Goal: Task Accomplishment & Management: Complete application form

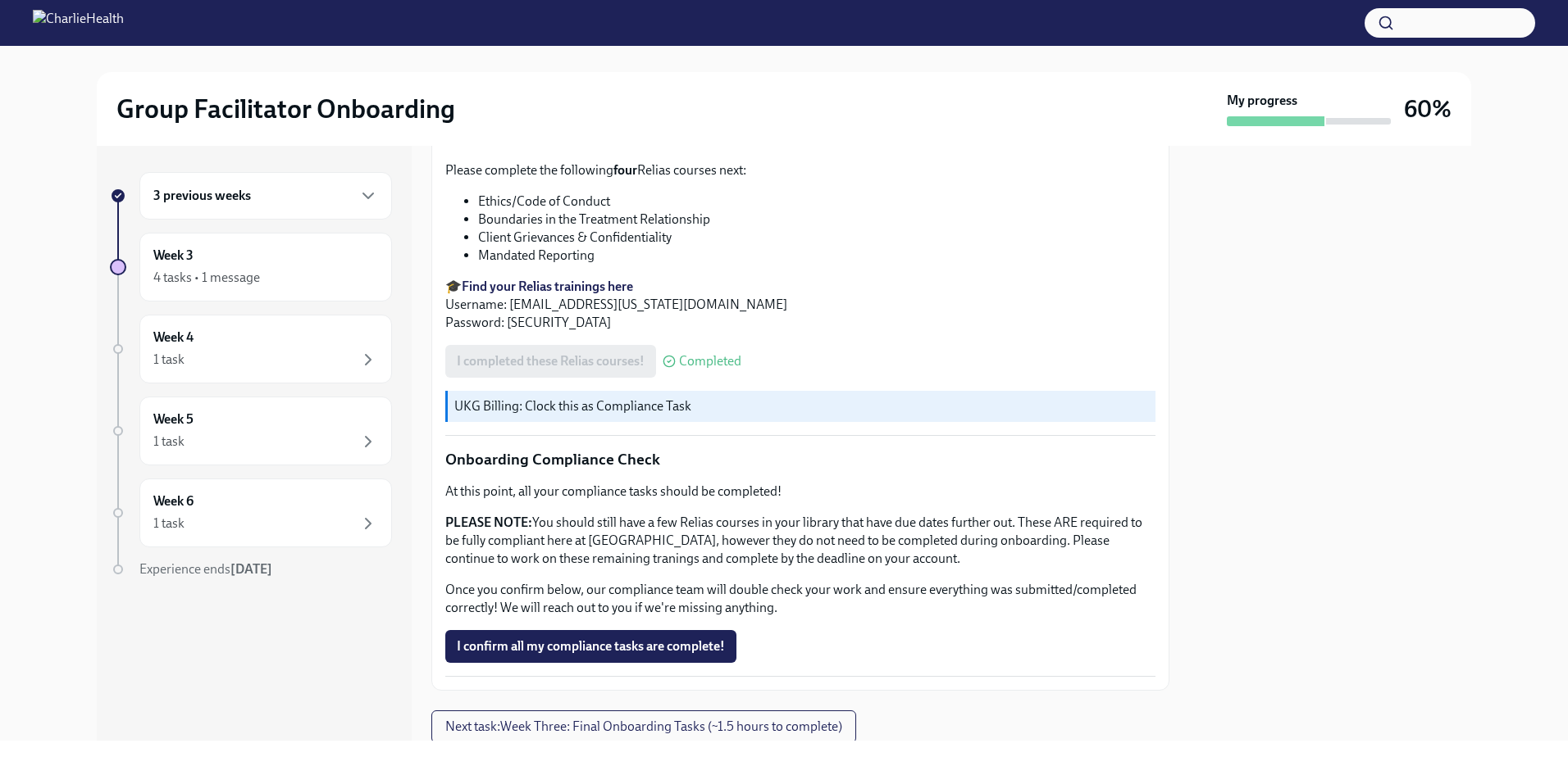
scroll to position [890, 0]
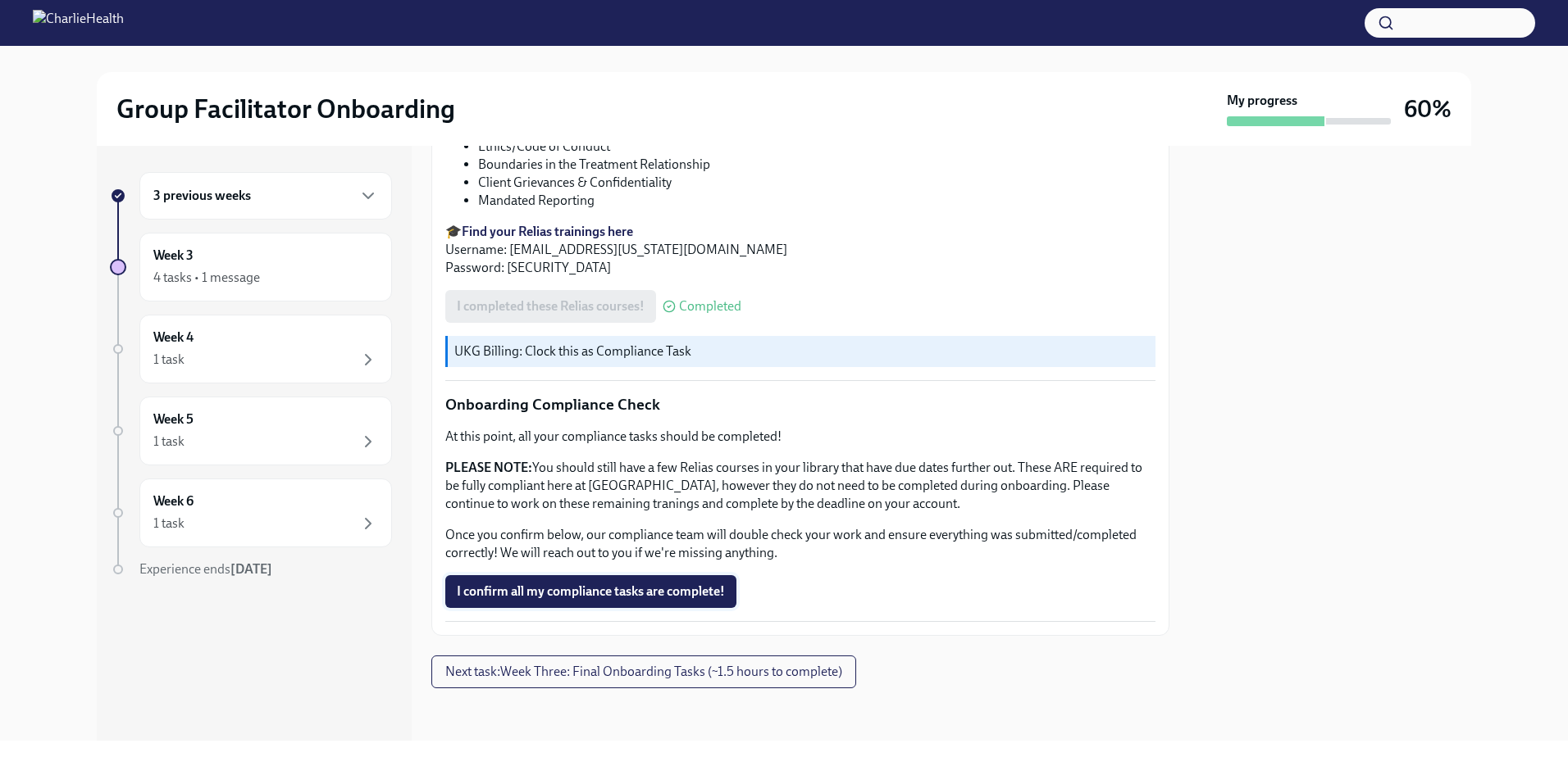
click at [595, 603] on button "I confirm all my compliance tasks are complete!" at bounding box center [590, 591] width 291 height 33
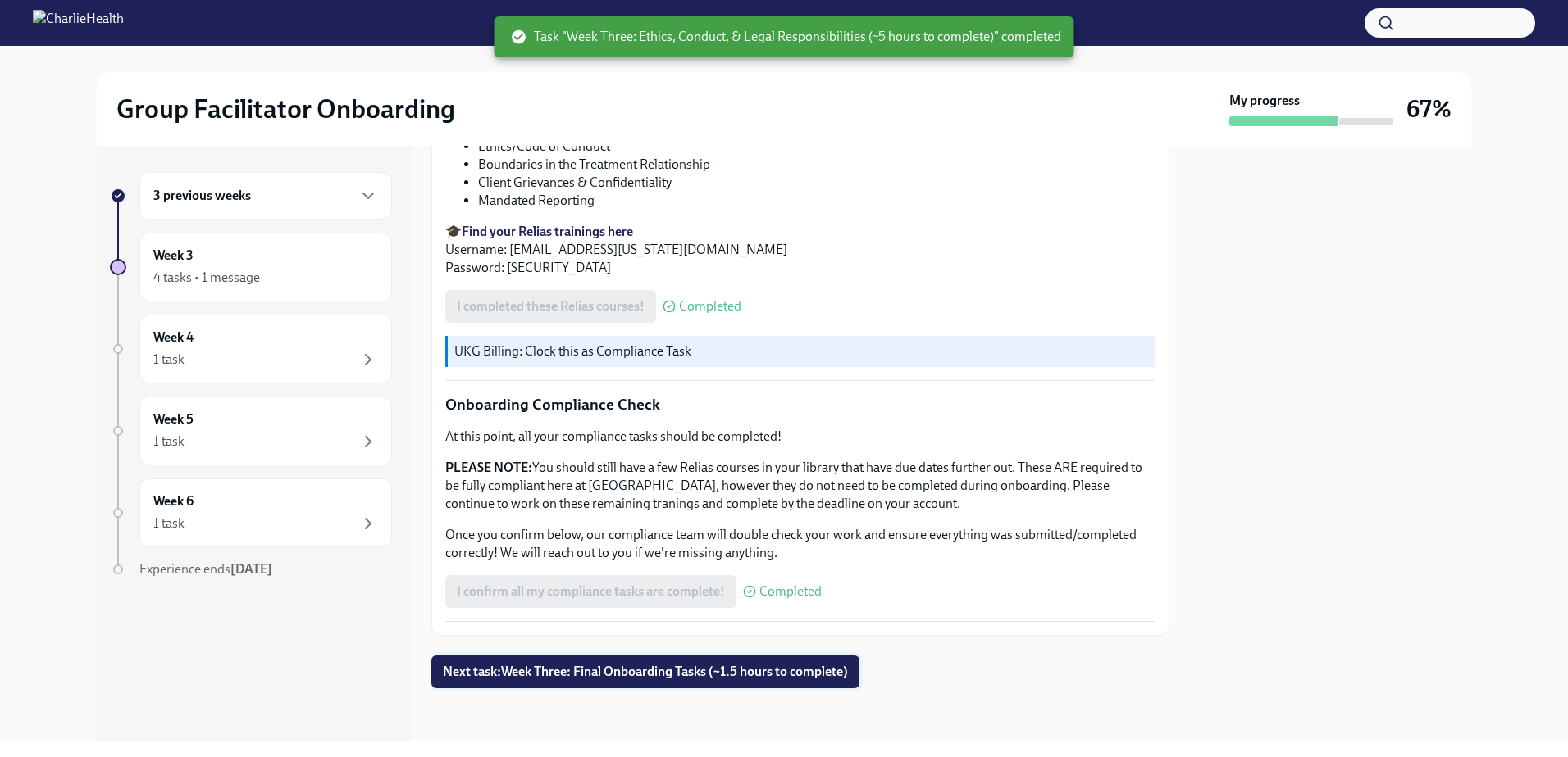
click at [733, 674] on span "Next task : Week Three: Final Onboarding Tasks (~1.5 hours to complete)" at bounding box center [646, 672] width 405 height 17
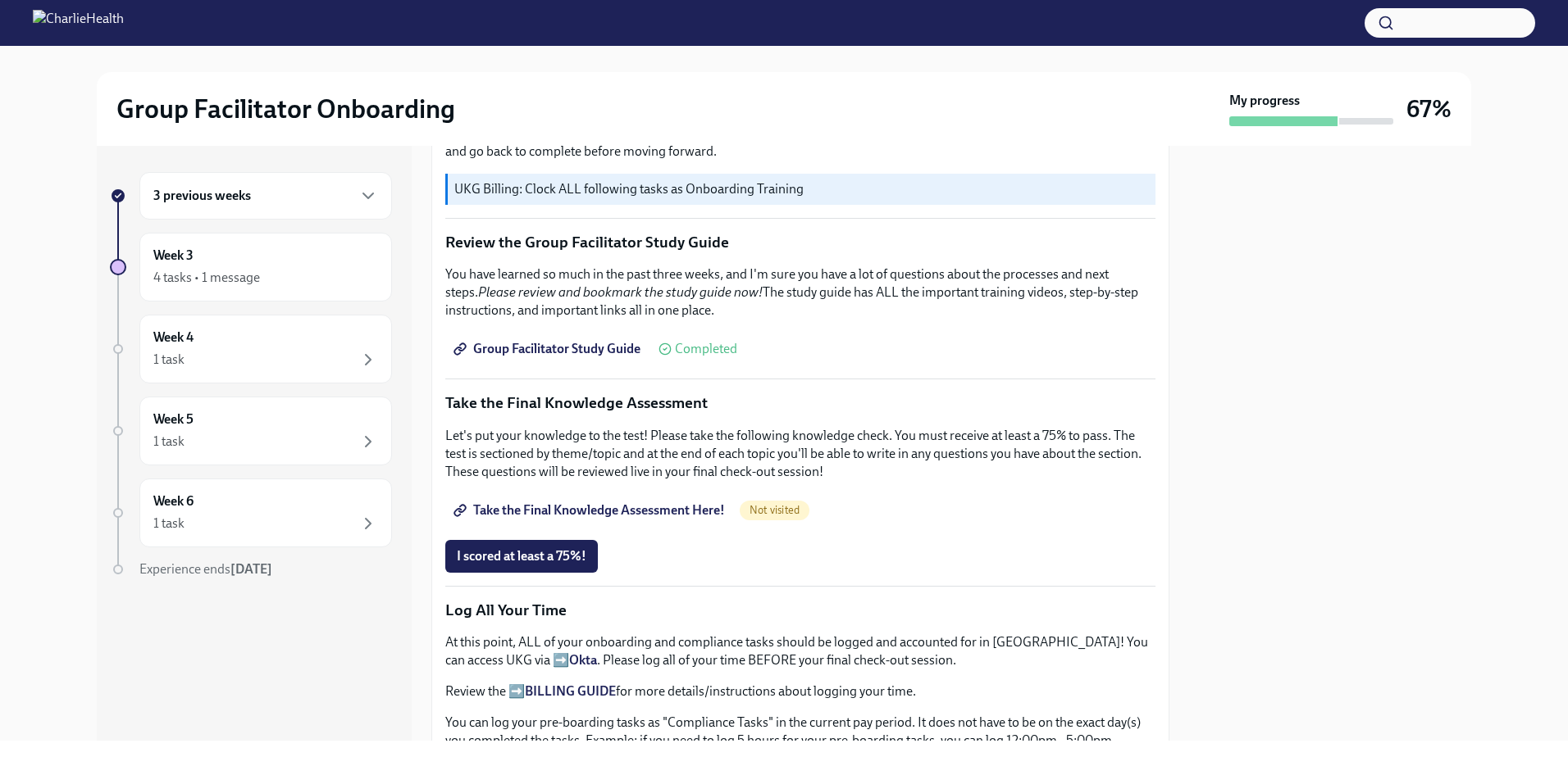
scroll to position [737, 0]
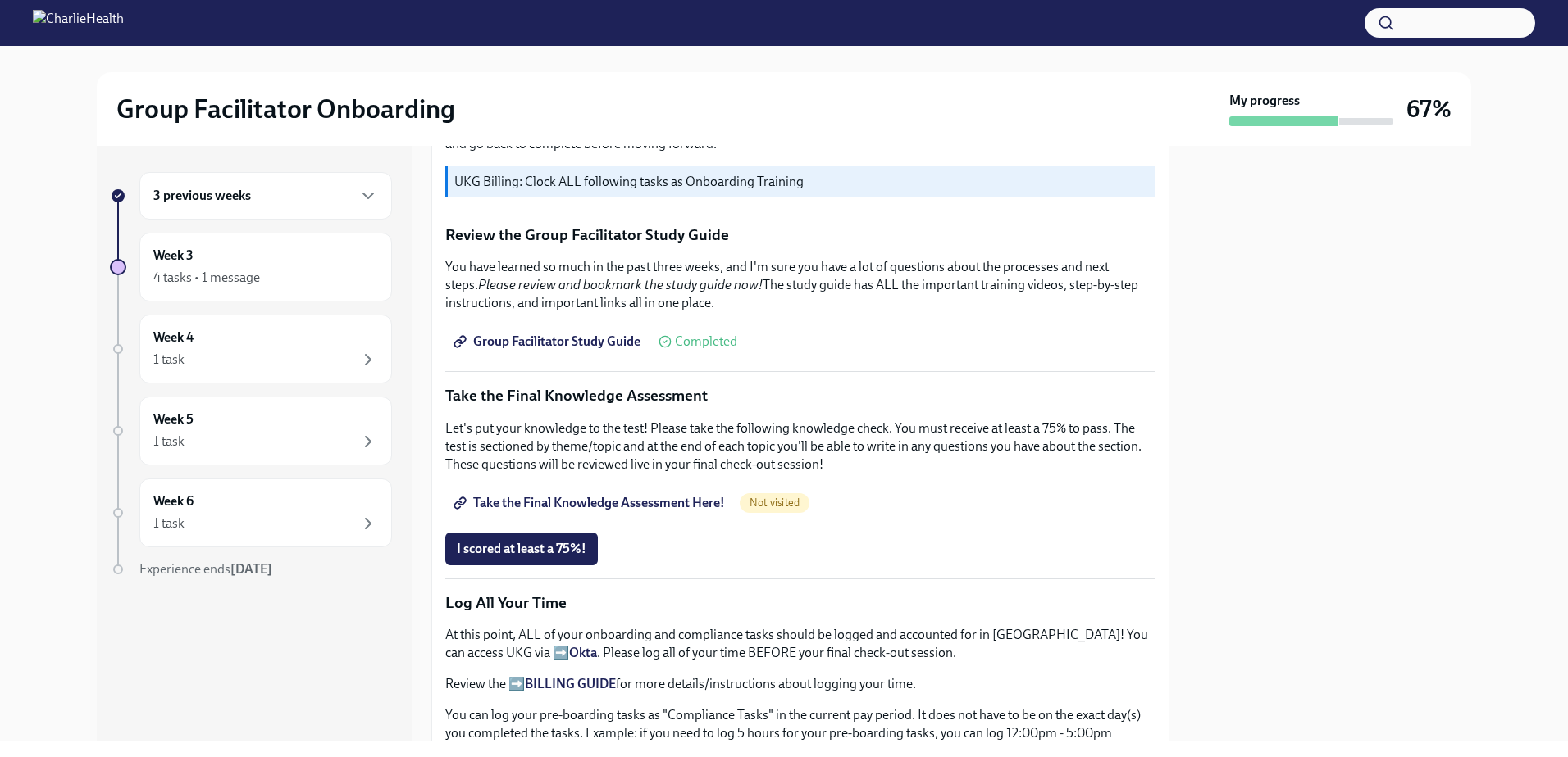
click at [551, 497] on span "Take the Final Knowledge Assessment Here!" at bounding box center [590, 503] width 268 height 17
drag, startPoint x: 564, startPoint y: 535, endPoint x: 596, endPoint y: 531, distance: 32.2
click at [564, 541] on span "I scored at least a 75%!" at bounding box center [521, 548] width 130 height 17
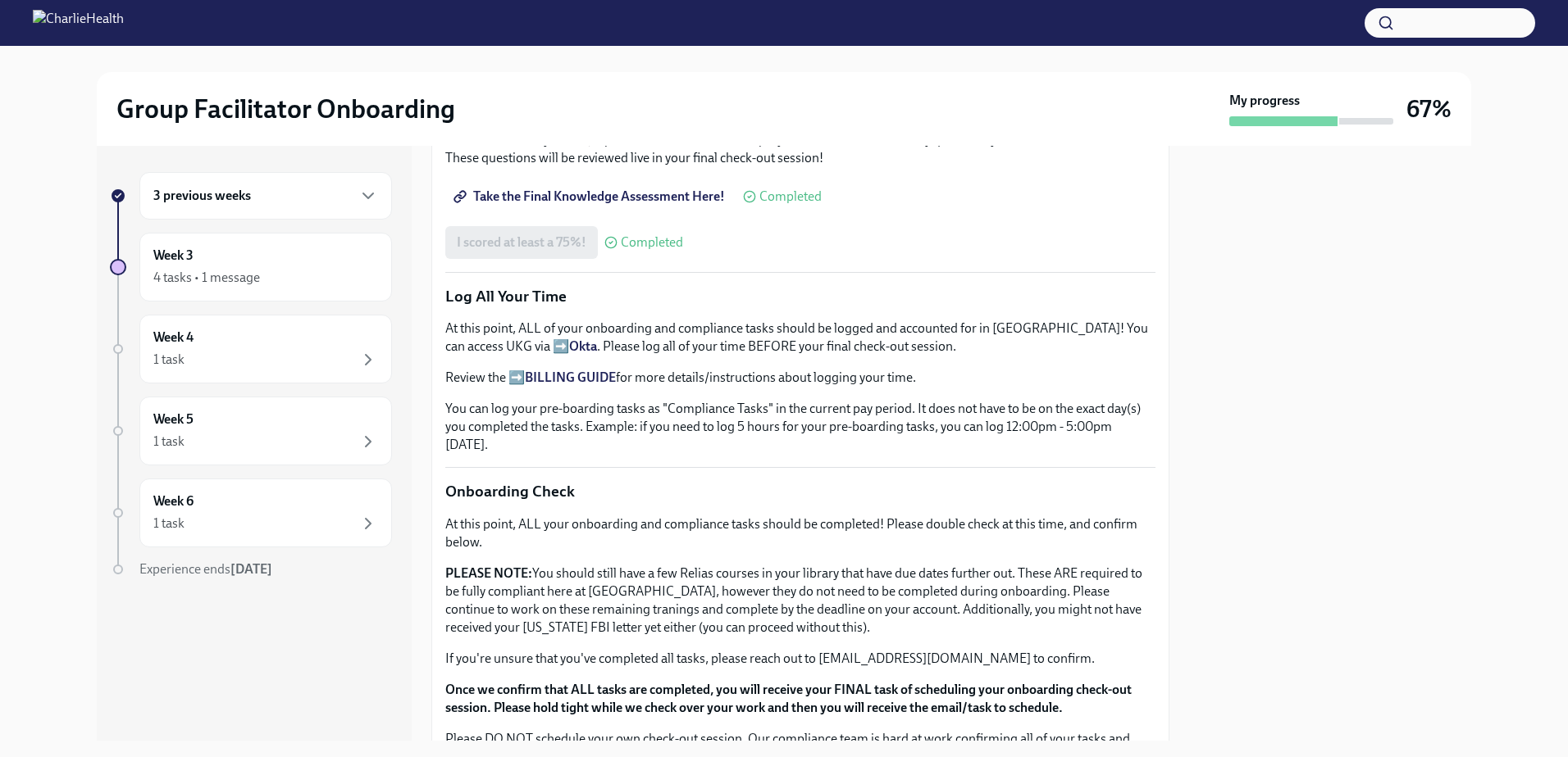
scroll to position [1065, 0]
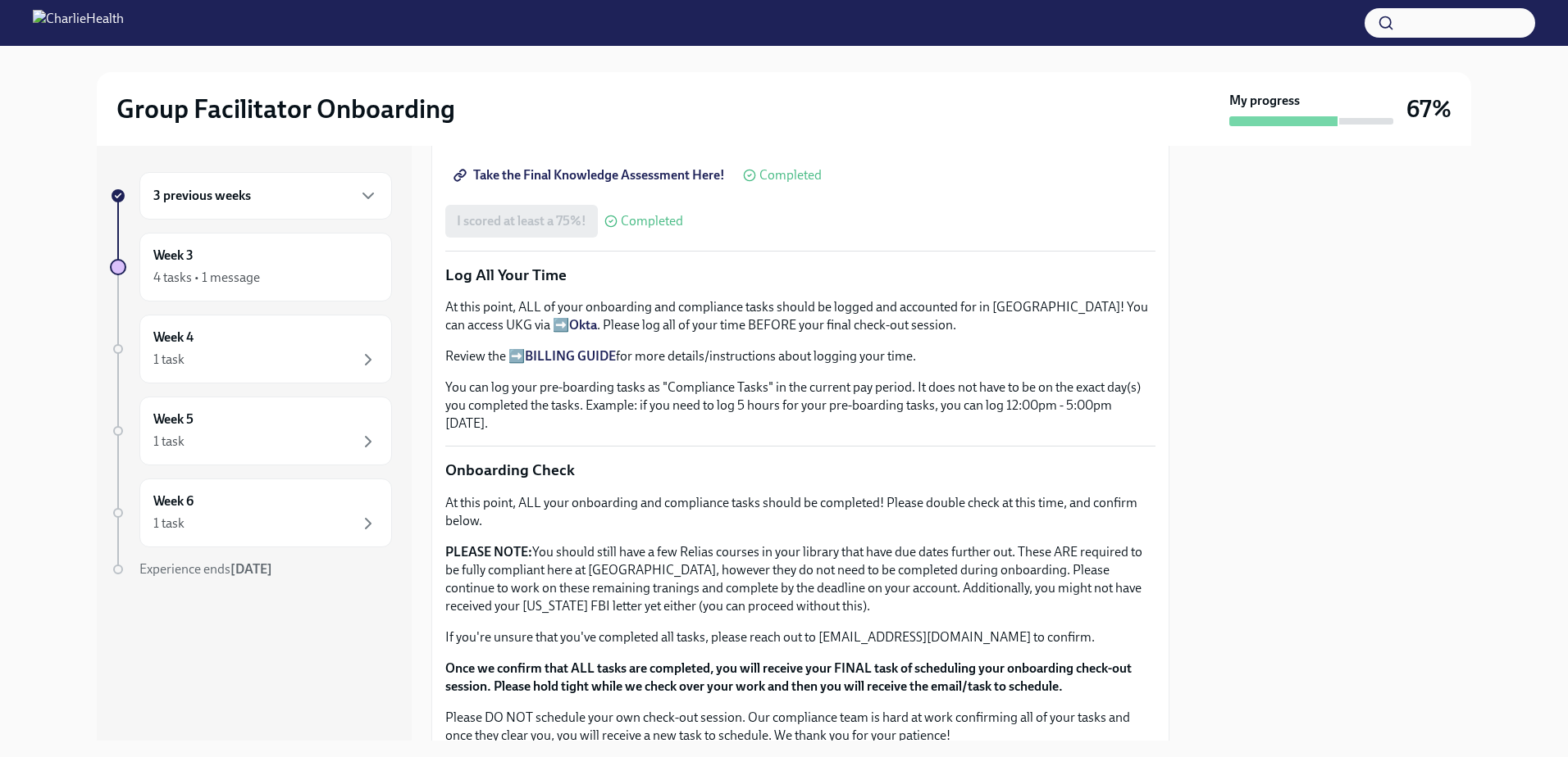
click at [569, 317] on strong "Okta" at bounding box center [583, 325] width 28 height 16
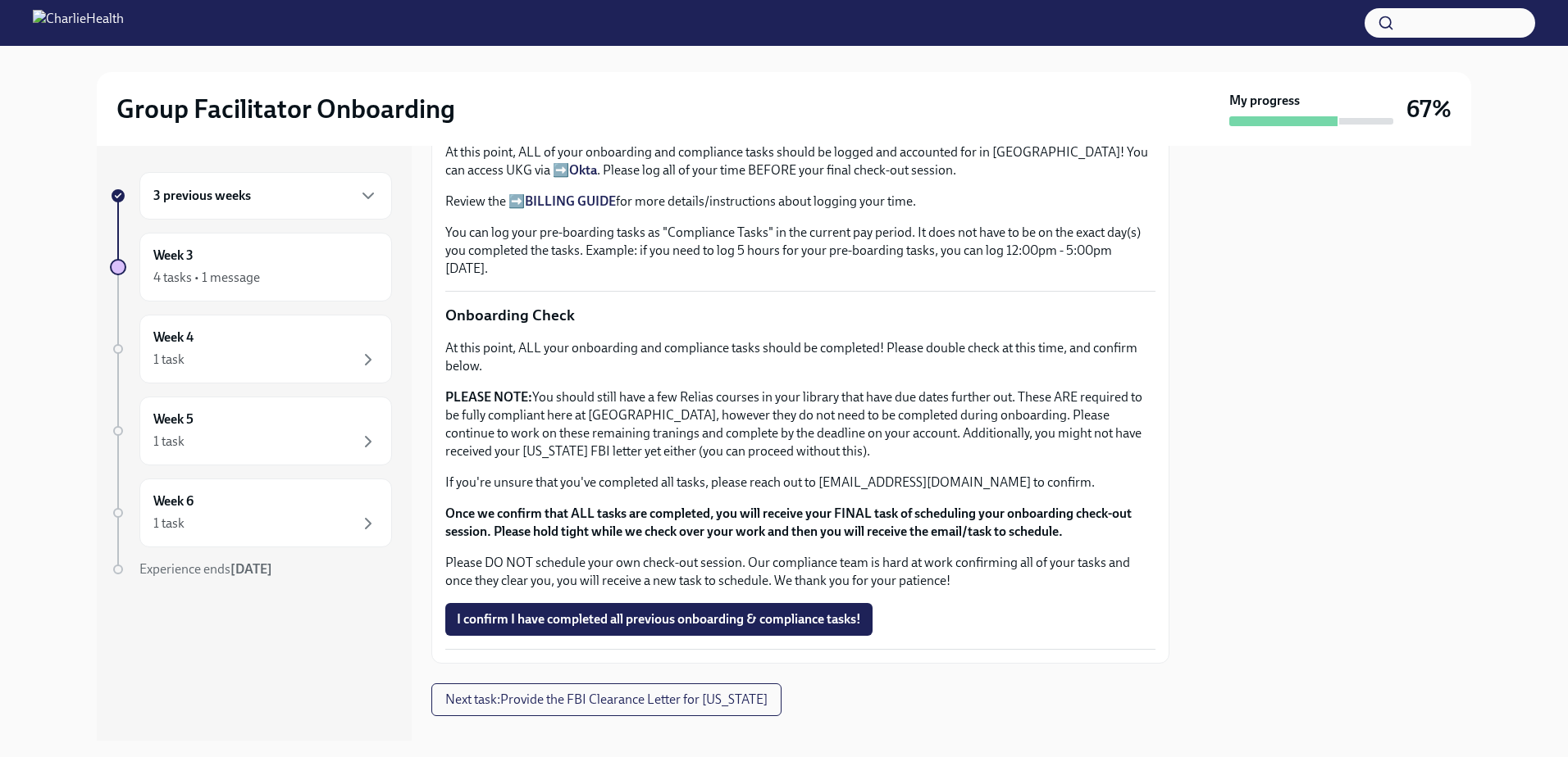
scroll to position [1240, 0]
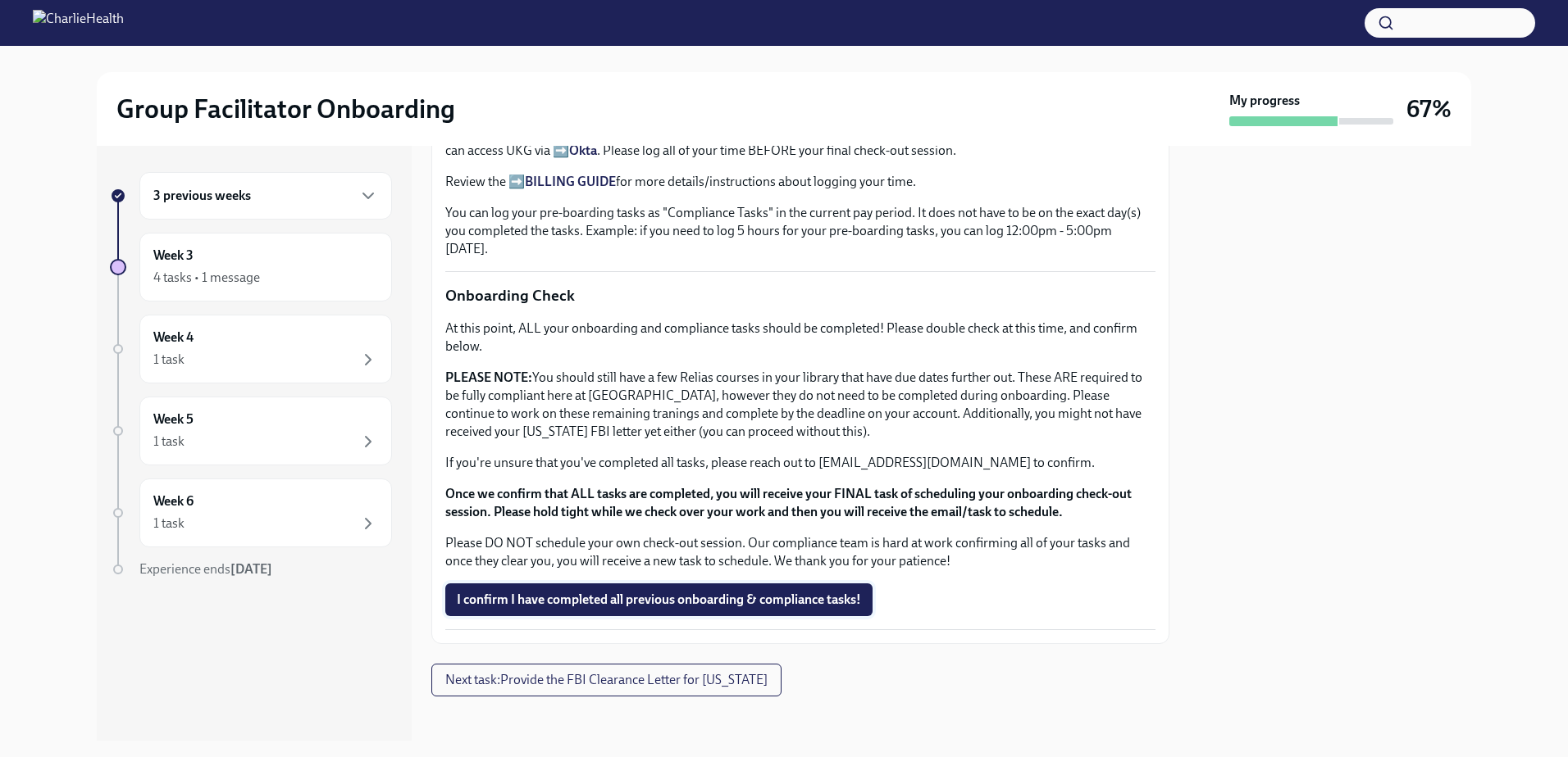
click at [612, 584] on button "I confirm I have completed all previous onboarding & compliance tasks!" at bounding box center [658, 600] width 427 height 33
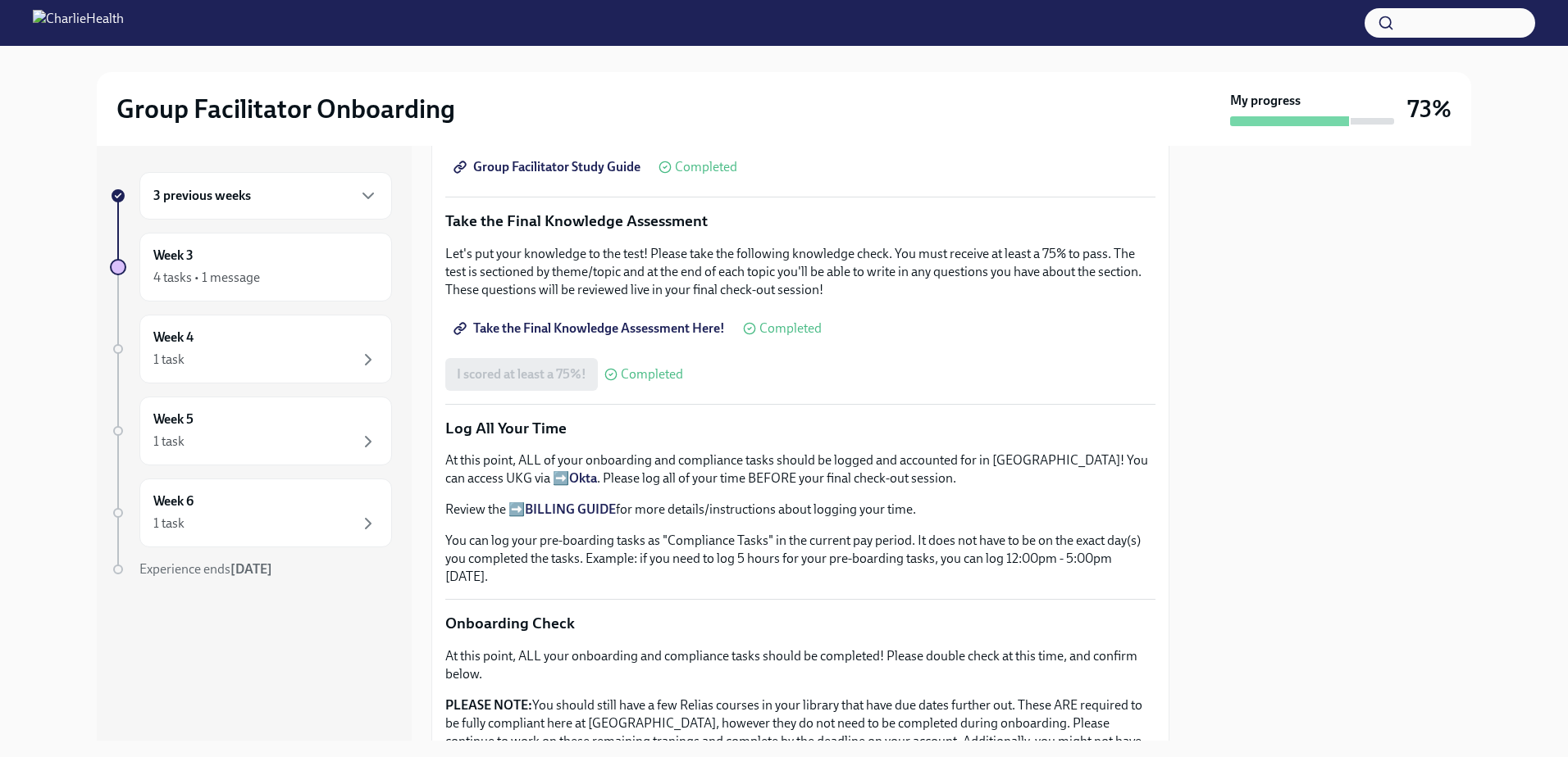
scroll to position [994, 0]
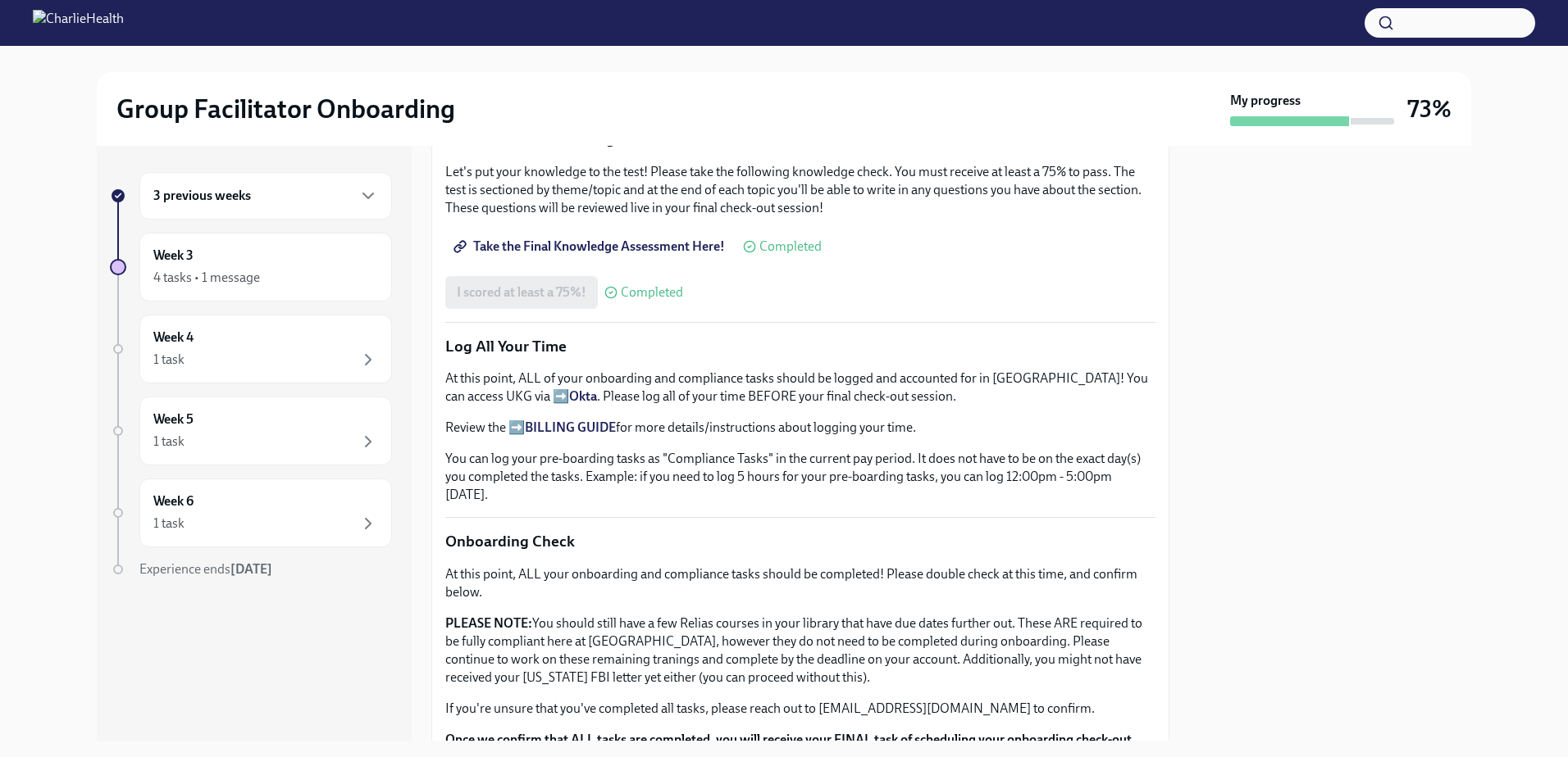
click at [290, 199] on div "3 previous weeks" at bounding box center [265, 196] width 224 height 20
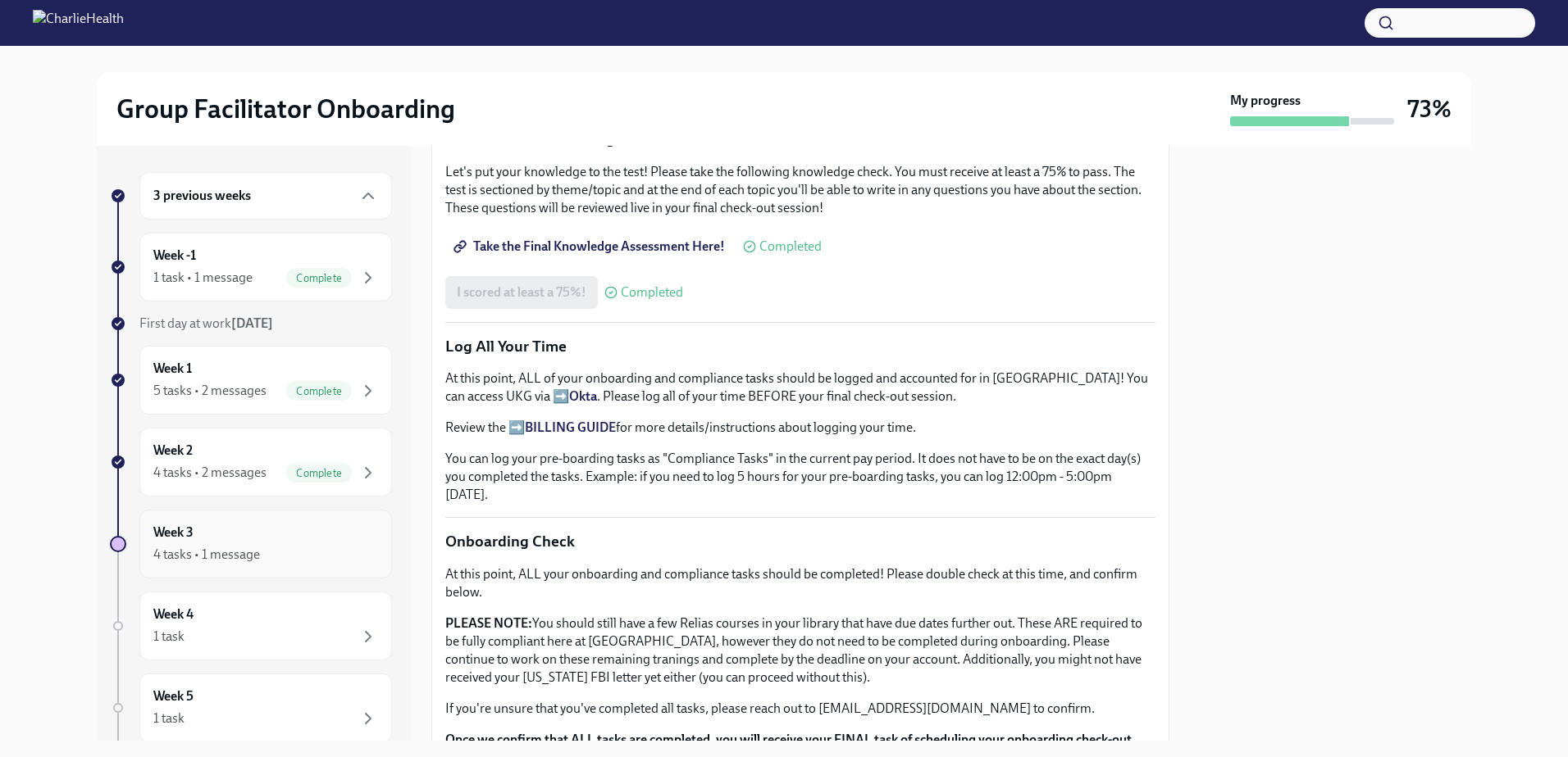
click at [295, 543] on div "Week 3 4 tasks • 1 message" at bounding box center [265, 544] width 224 height 41
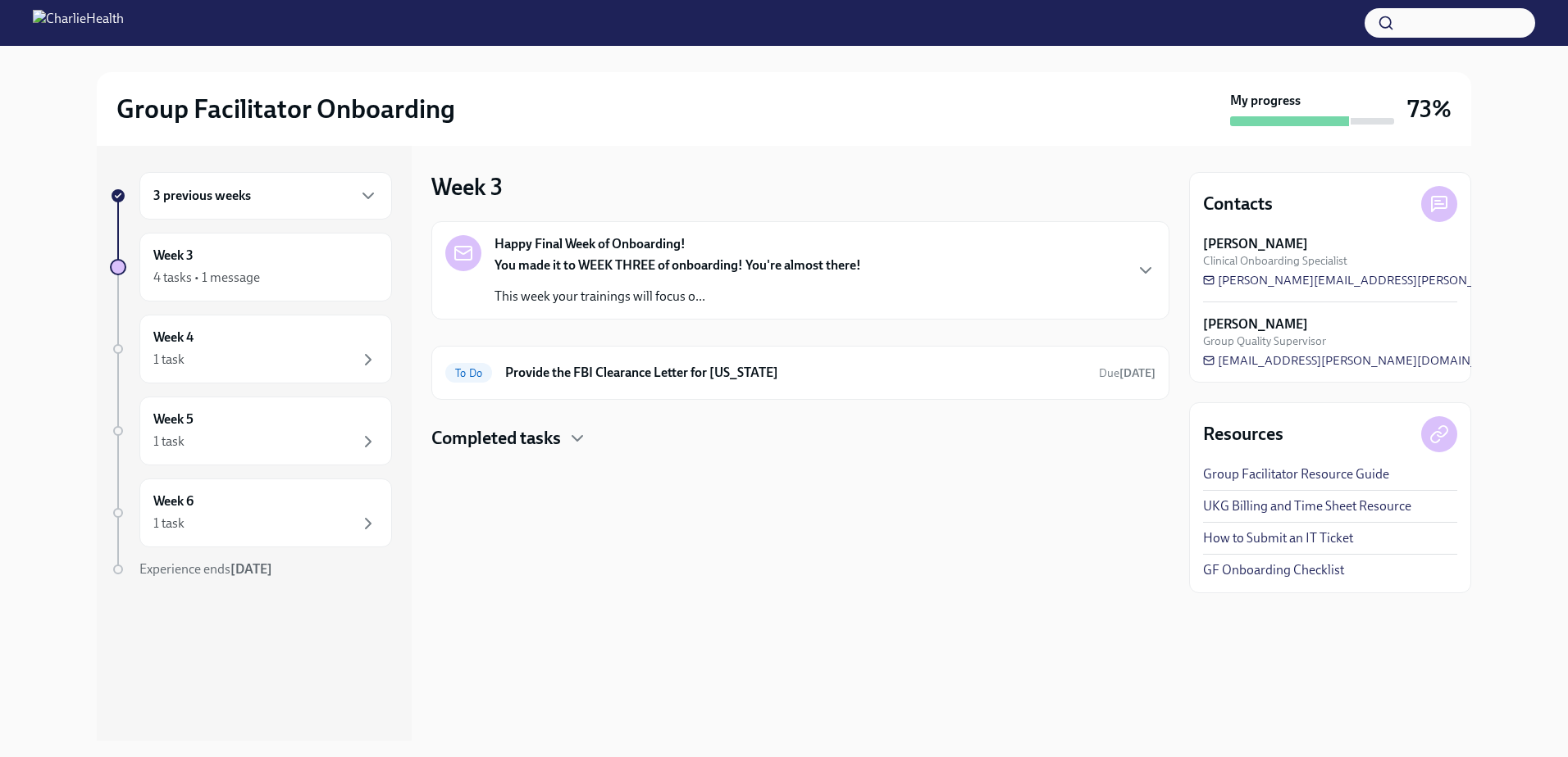
click at [792, 302] on p "This week your trainings will focus o..." at bounding box center [677, 296] width 367 height 18
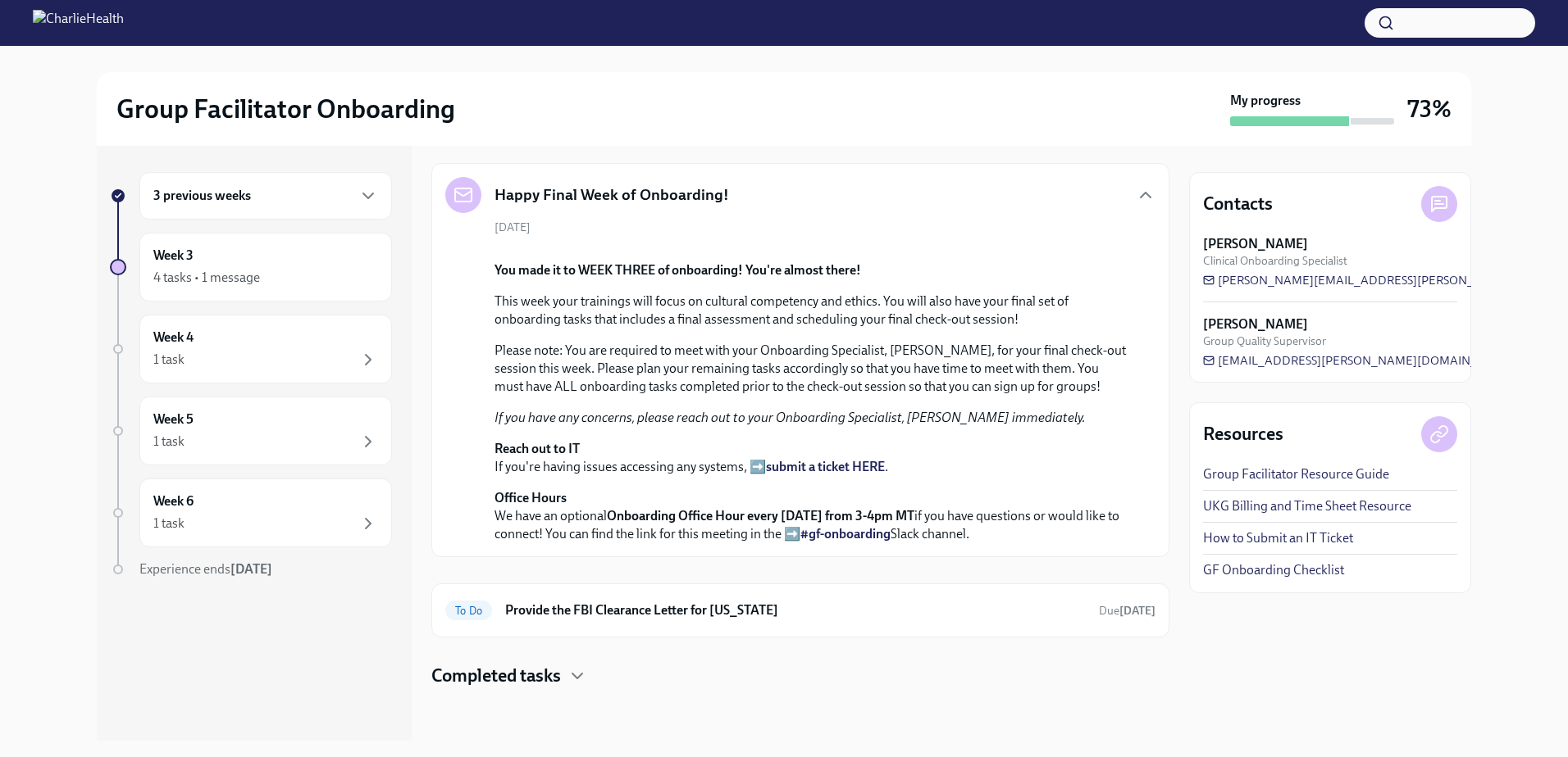
scroll to position [180, 0]
click at [308, 279] on div "4 tasks • 1 message" at bounding box center [265, 278] width 224 height 20
click at [185, 269] on div "4 tasks • 1 message" at bounding box center [207, 278] width 107 height 18
click at [496, 670] on h4 "Completed tasks" at bounding box center [495, 676] width 130 height 25
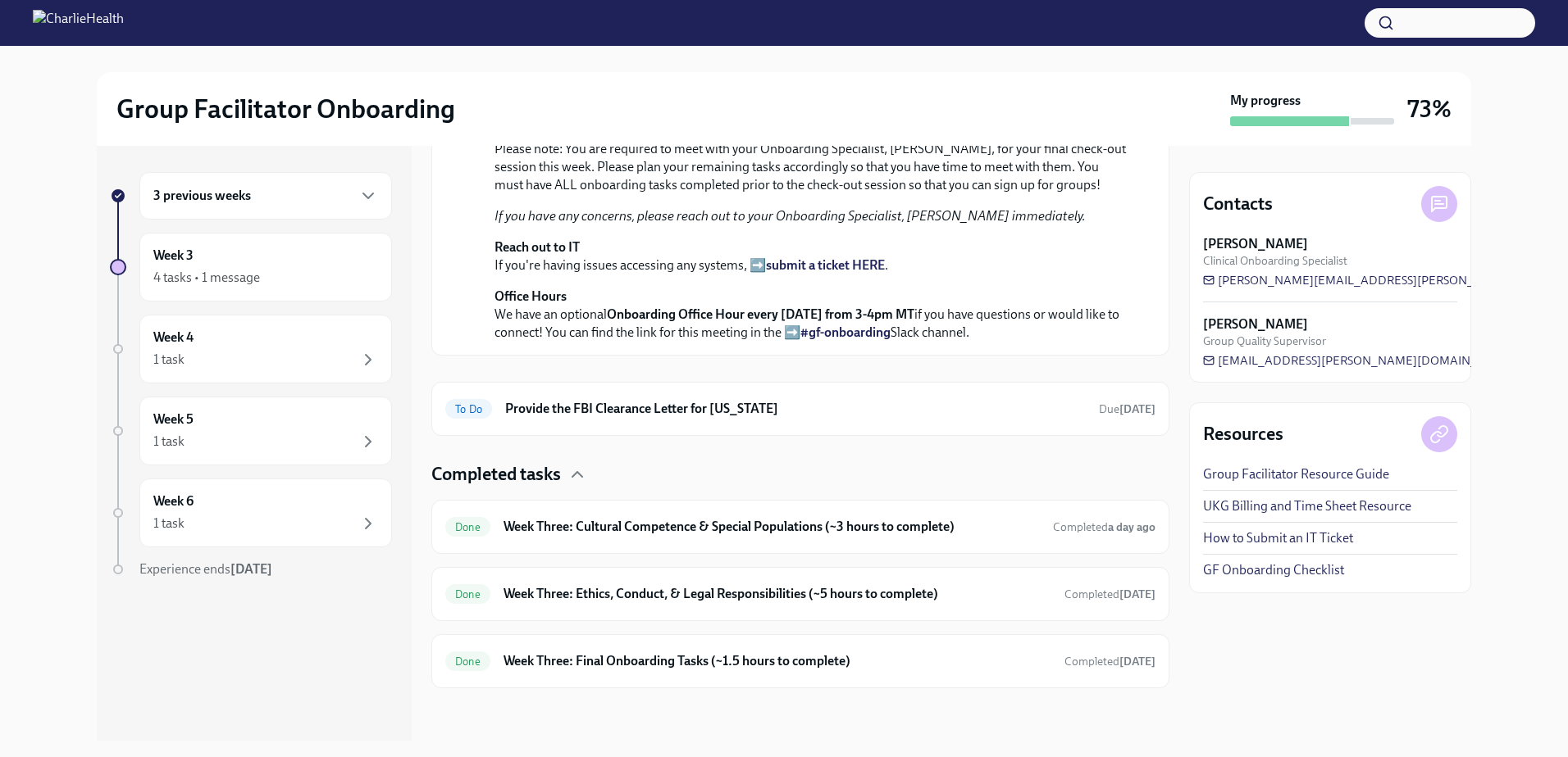
scroll to position [628, 0]
click at [312, 358] on div "1 task" at bounding box center [265, 360] width 224 height 20
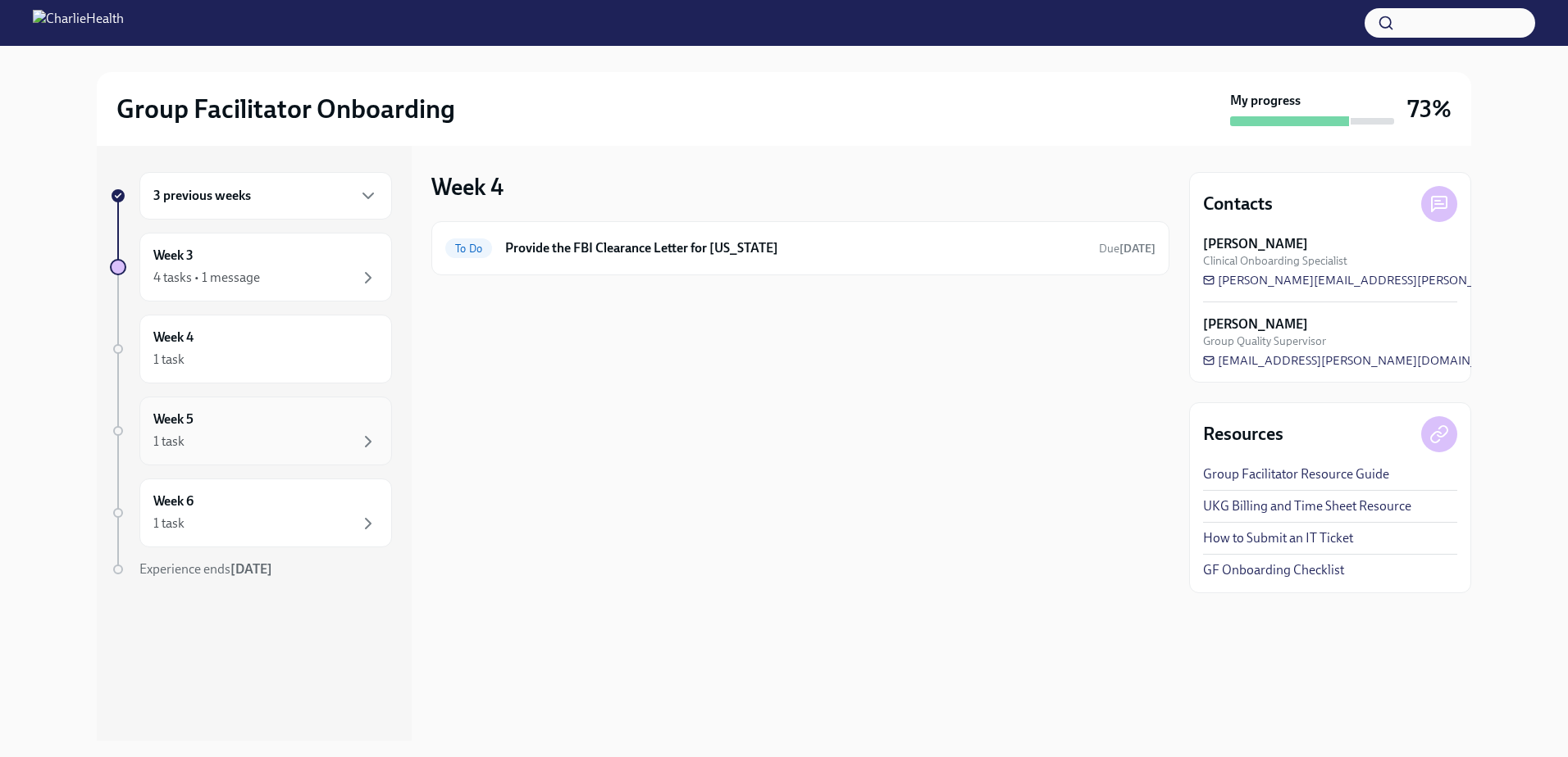
click at [316, 427] on div "Week 5 1 task" at bounding box center [265, 431] width 224 height 41
click at [292, 435] on div "1 task" at bounding box center [265, 442] width 224 height 20
click at [213, 429] on div "Week 5 1 task" at bounding box center [265, 431] width 224 height 41
click at [195, 523] on div "1 task" at bounding box center [265, 524] width 224 height 20
click at [243, 377] on div "Week 4 1 task" at bounding box center [265, 349] width 252 height 69
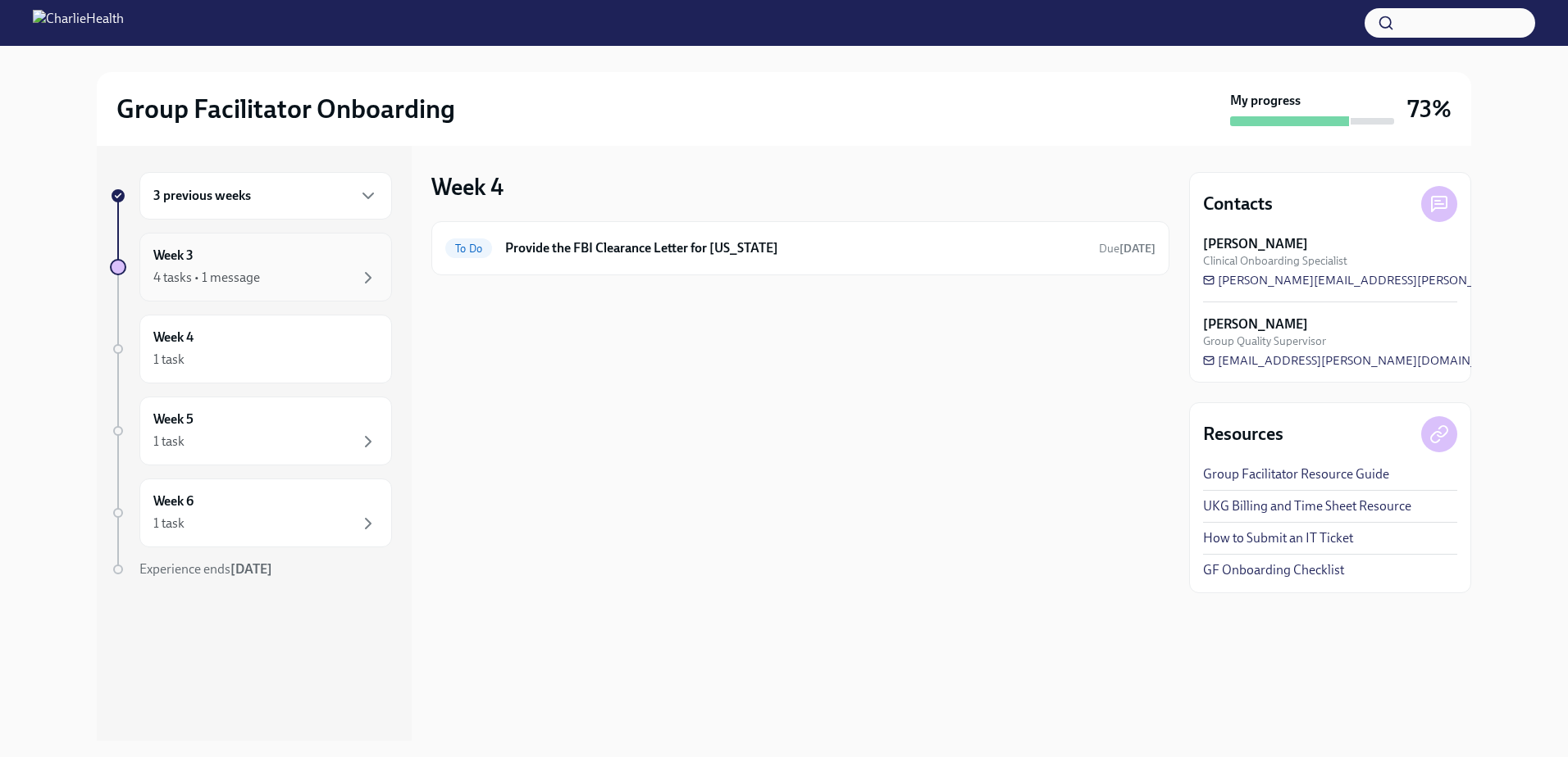
click at [202, 295] on div "Week 3 4 tasks • 1 message" at bounding box center [265, 268] width 252 height 69
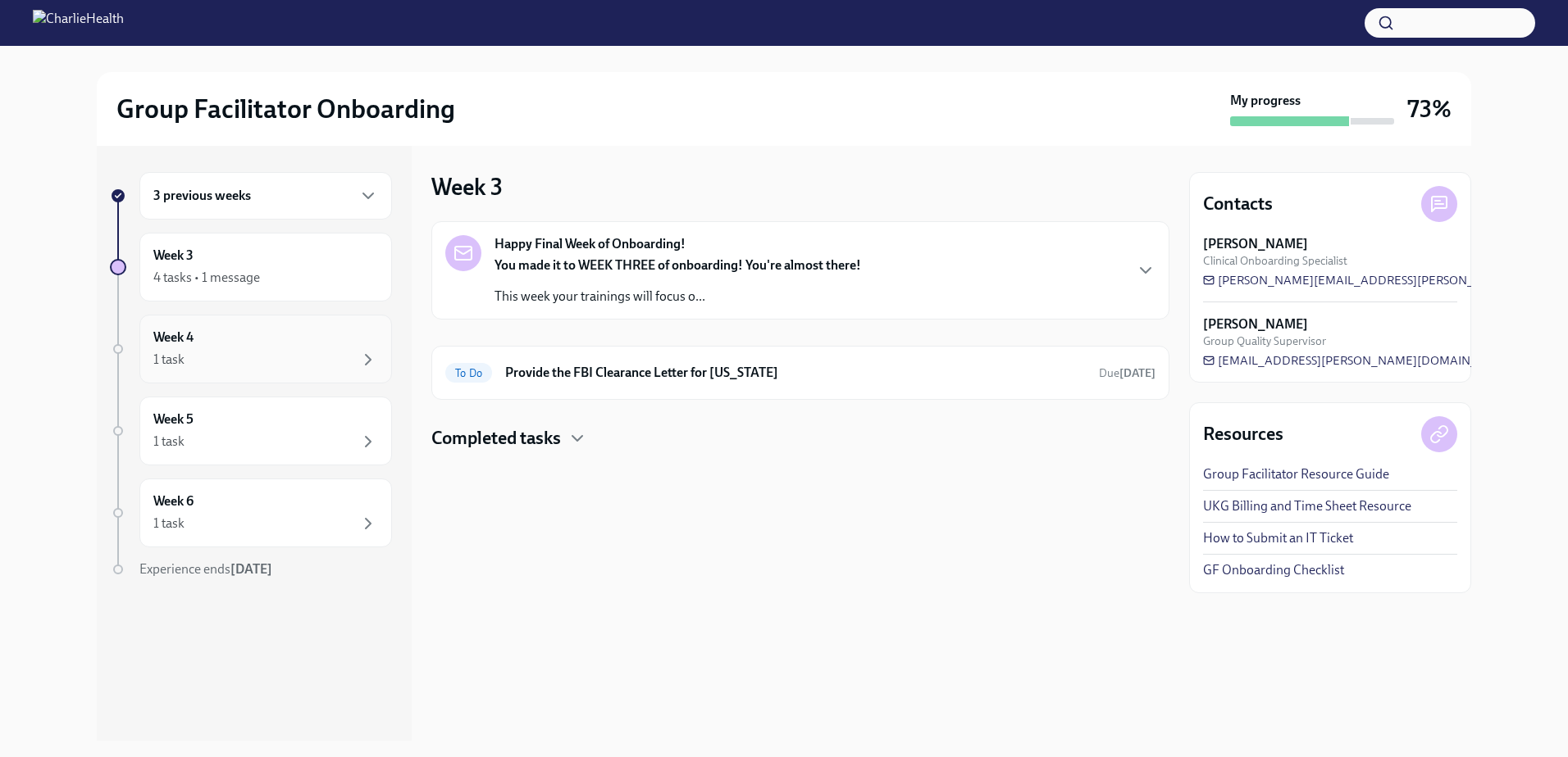
click at [203, 337] on div "Week 4 1 task" at bounding box center [265, 349] width 224 height 41
